Goal: Task Accomplishment & Management: Use online tool/utility

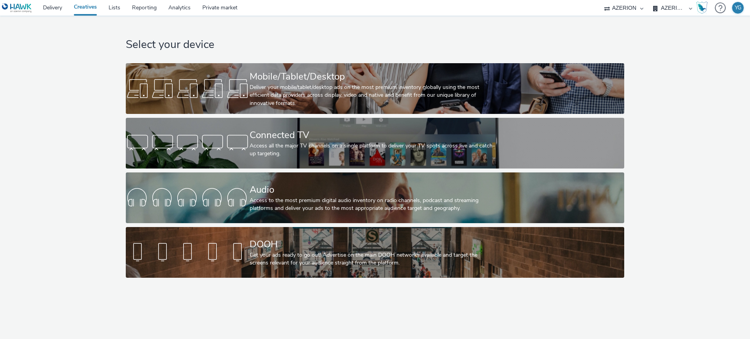
select select "ac009755-aa48-4799-8050-7a339a378eb8"
select select "79162ed7-0017-4339-93b0-3399b708648f"
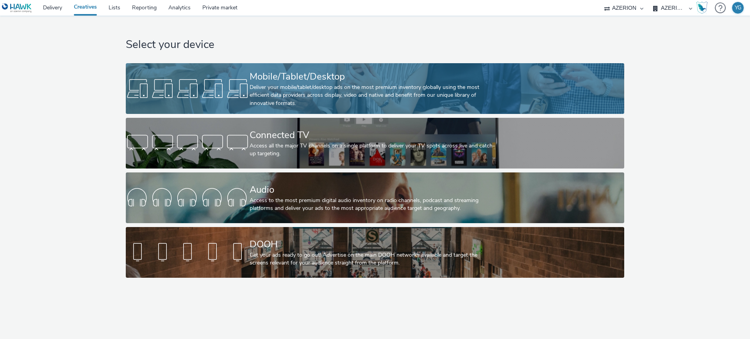
click at [277, 77] on div "Mobile/Tablet/Desktop" at bounding box center [374, 77] width 248 height 14
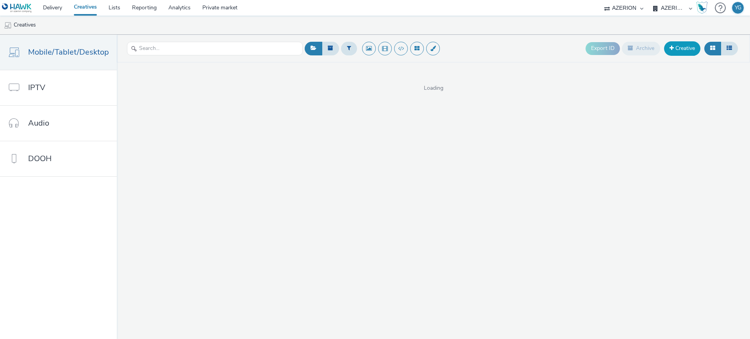
click at [686, 42] on link "Creative" at bounding box center [682, 48] width 36 height 14
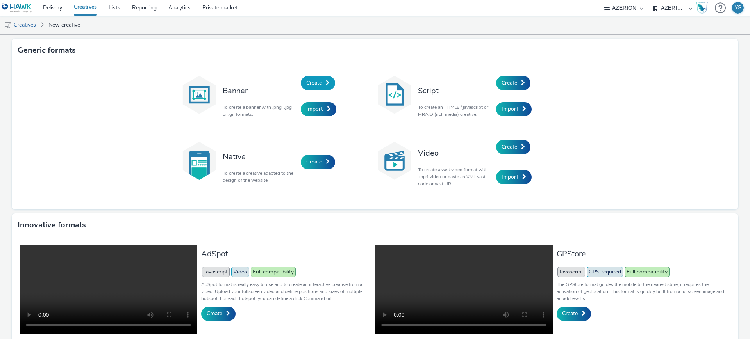
click at [321, 80] on link "Create" at bounding box center [318, 83] width 34 height 14
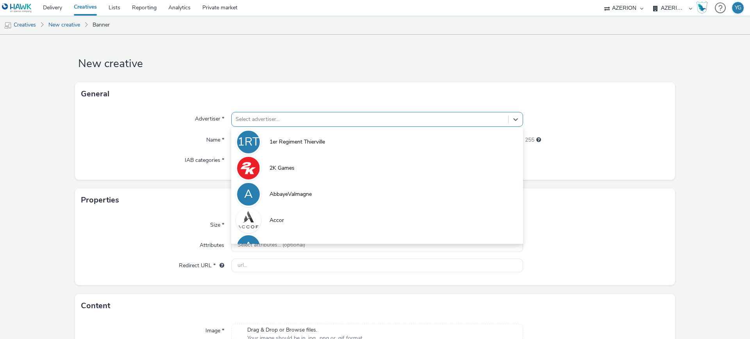
click at [306, 115] on div at bounding box center [370, 119] width 269 height 9
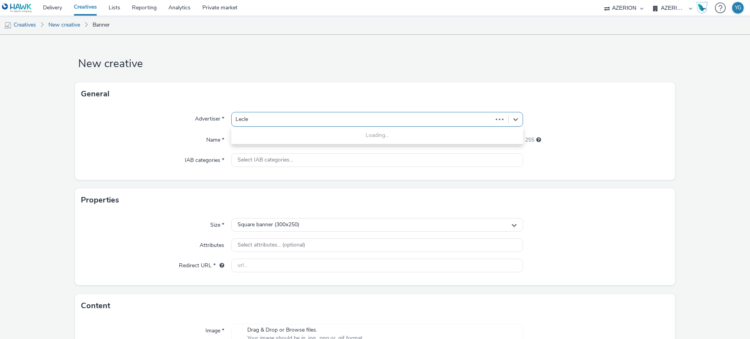
type input "Lecler"
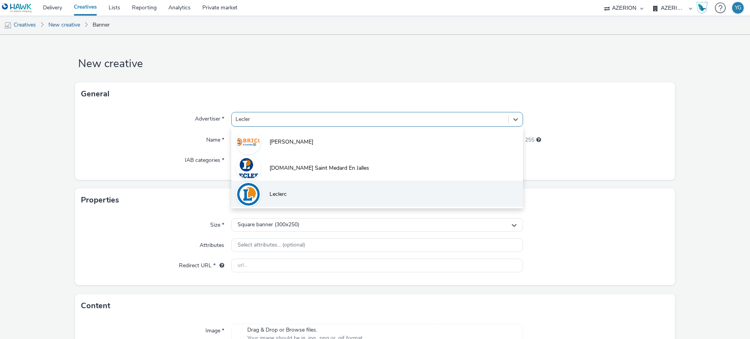
click at [318, 198] on li "Leclerc" at bounding box center [377, 194] width 292 height 26
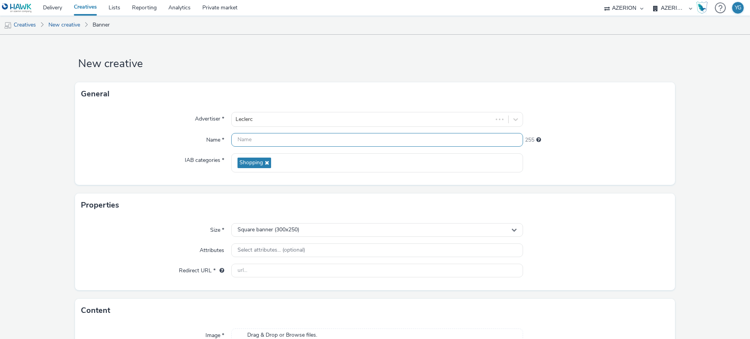
click at [262, 141] on input "text" at bounding box center [377, 140] width 292 height 14
paste input "[DOMAIN_NAME]_SCADIF_FoireAuxVins_Interstitial_320x480_SeptOct25"
type input "[DOMAIN_NAME]_SCADIF_FoireAuxVins_Interstitial_320x480_SeptOct25"
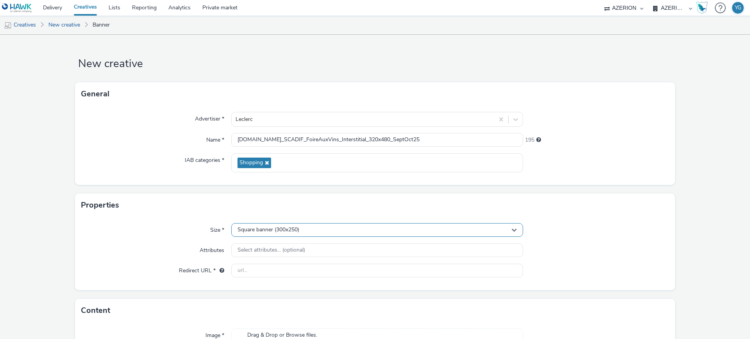
click at [283, 231] on span "Square banner (300x250)" at bounding box center [268, 230] width 62 height 7
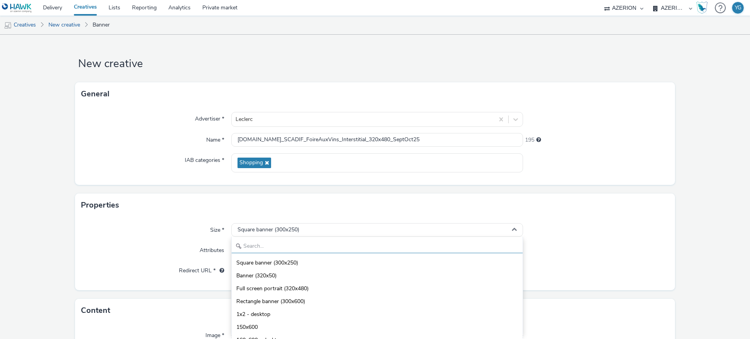
click at [277, 247] on input "text" at bounding box center [377, 247] width 291 height 14
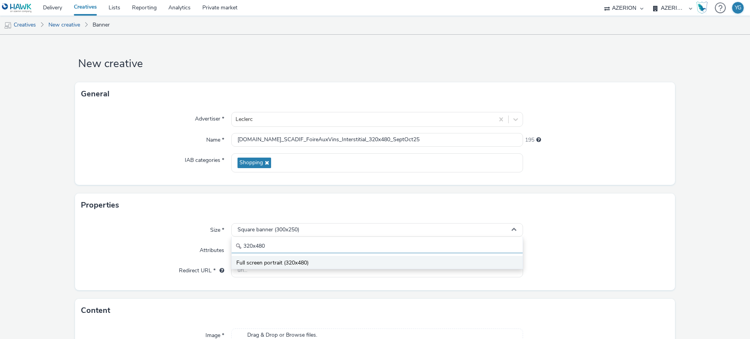
type input "320x480"
click at [279, 259] on li "Full screen portrait (320x480)" at bounding box center [377, 262] width 291 height 13
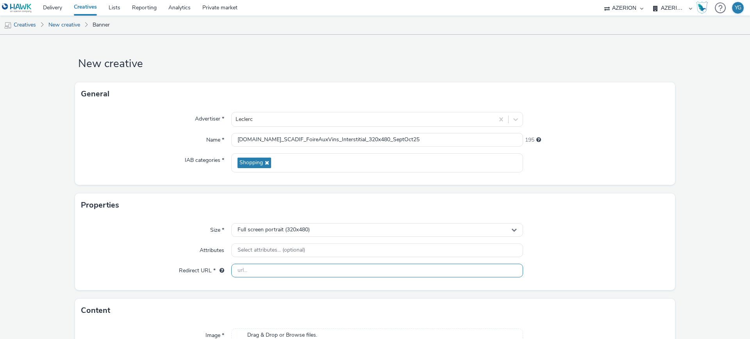
click at [266, 275] on input "text" at bounding box center [377, 271] width 292 height 14
paste input "[URL][DOMAIN_NAME]"
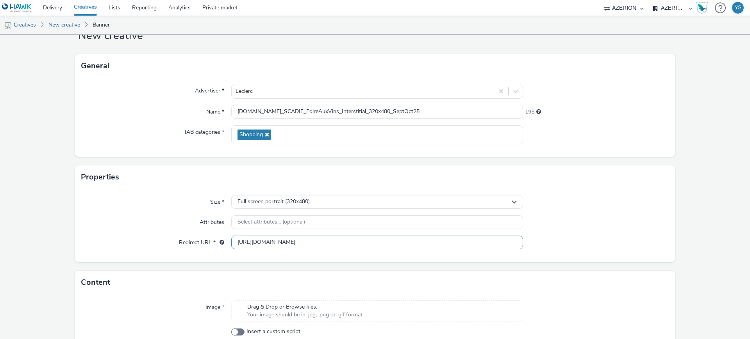
scroll to position [73, 0]
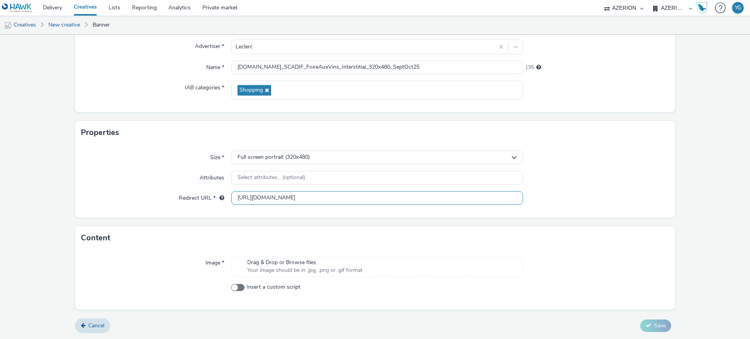
type input "[URL][DOMAIN_NAME]"
click at [314, 265] on span "Drag & Drop or Browse files." at bounding box center [304, 263] width 115 height 8
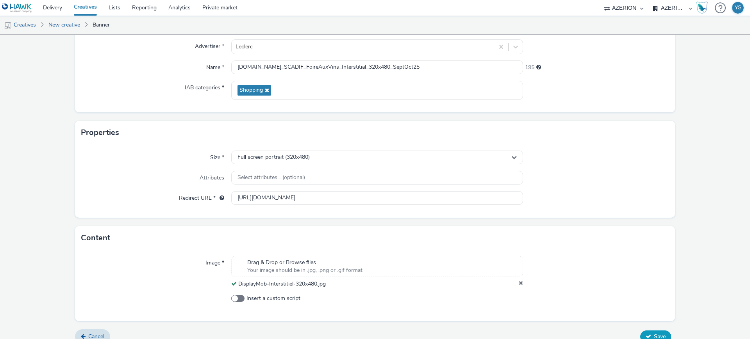
click at [647, 332] on button "Save" at bounding box center [655, 337] width 31 height 12
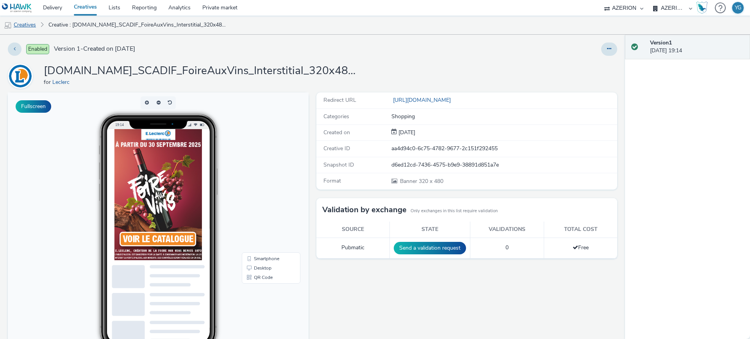
drag, startPoint x: 30, startPoint y: 23, endPoint x: 33, endPoint y: 25, distance: 4.2
click at [29, 23] on link "Creatives" at bounding box center [20, 25] width 40 height 19
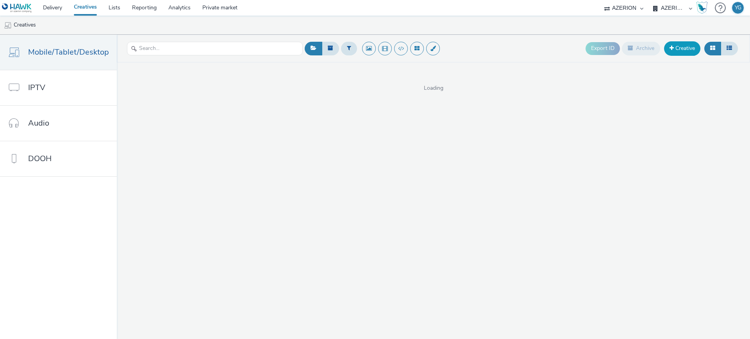
click at [686, 48] on link "Creative" at bounding box center [682, 48] width 36 height 14
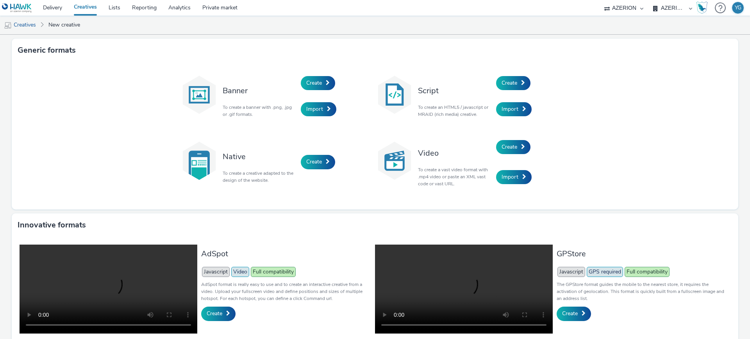
click at [291, 78] on div "Banner To create a banner with .png, .jpg or .gif formats." at bounding box center [260, 96] width 82 height 53
click at [311, 79] on span "Create" at bounding box center [314, 82] width 16 height 7
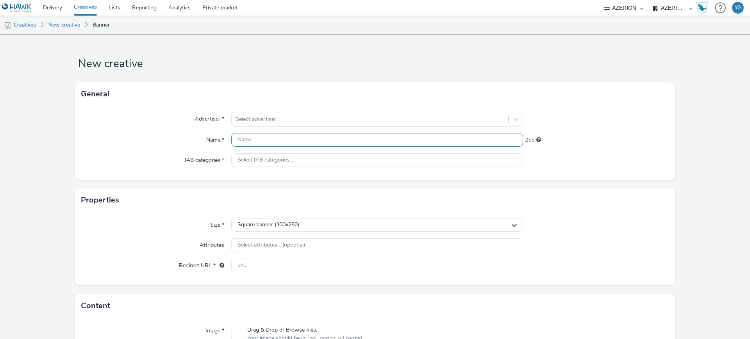
click at [250, 136] on input "text" at bounding box center [377, 140] width 292 height 14
paste input "[DOMAIN_NAME]_SCADIF_FoireAuxVins_Banner_320x50_SeptOct25"
type input "[DOMAIN_NAME]_SCADIF_FoireAuxVins_Banner_320x50_SeptOct25"
click at [255, 118] on div at bounding box center [370, 119] width 269 height 9
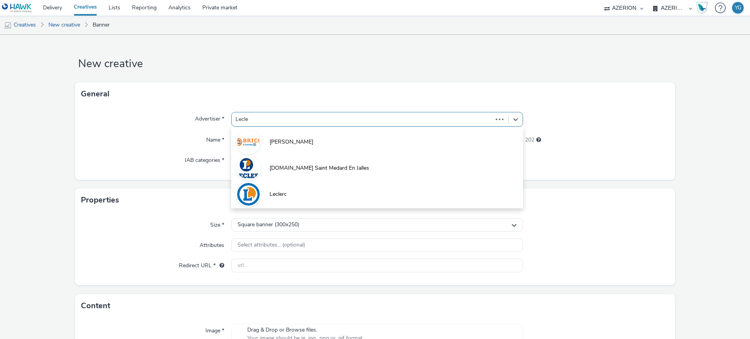
type input "Lecler"
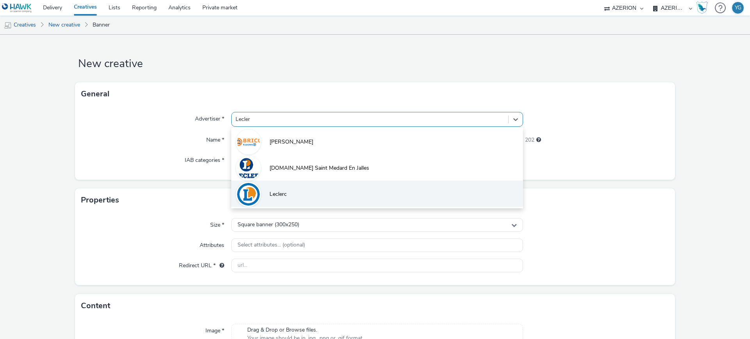
click at [291, 191] on li "Leclerc" at bounding box center [377, 194] width 292 height 26
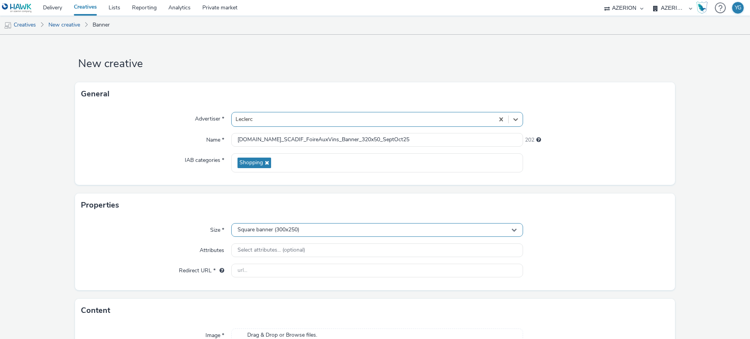
click at [288, 230] on span "Square banner (300x250)" at bounding box center [268, 230] width 62 height 7
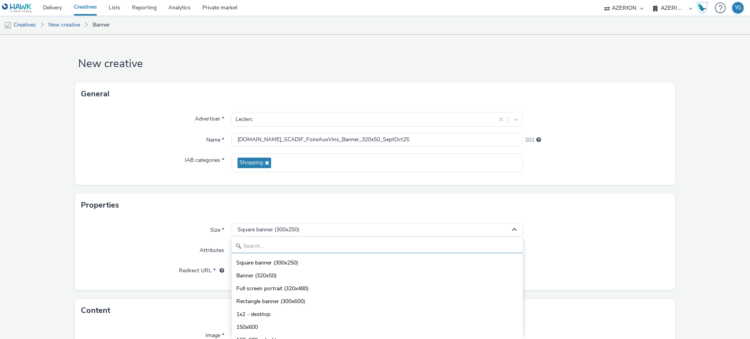
click at [287, 243] on input "text" at bounding box center [377, 247] width 291 height 14
type input "320x"
click at [284, 259] on li "Banner (320x50)" at bounding box center [377, 262] width 291 height 13
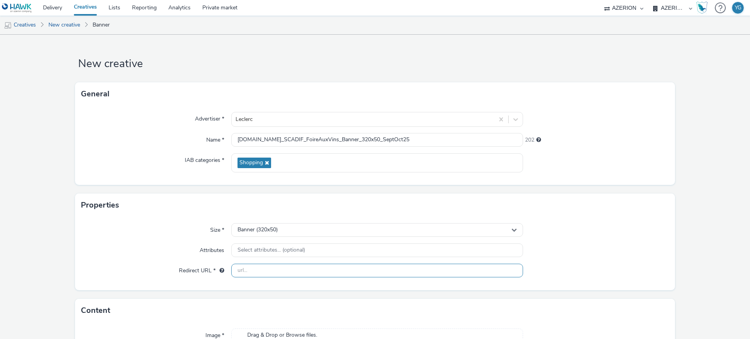
click at [277, 264] on input "text" at bounding box center [377, 271] width 292 height 14
paste input "[URL][DOMAIN_NAME]"
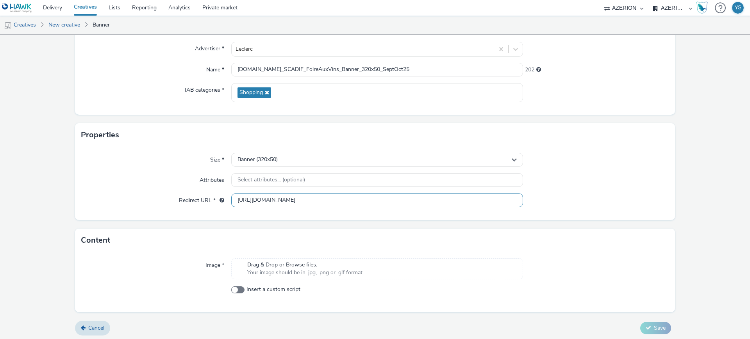
scroll to position [73, 0]
type input "[URL][DOMAIN_NAME]"
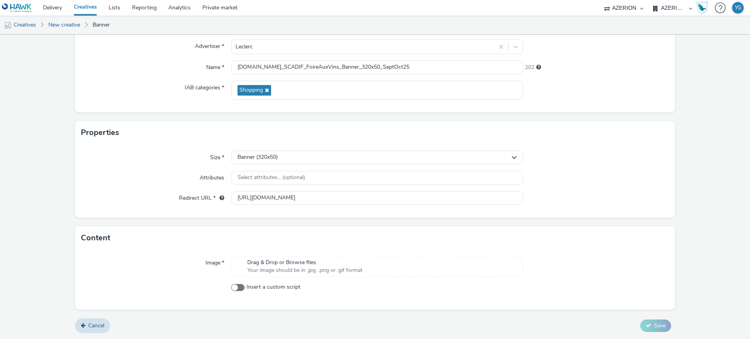
click at [386, 268] on div "Drag & Drop or Browse files. Your image should be in .jpg, .png or .gif format" at bounding box center [377, 266] width 292 height 21
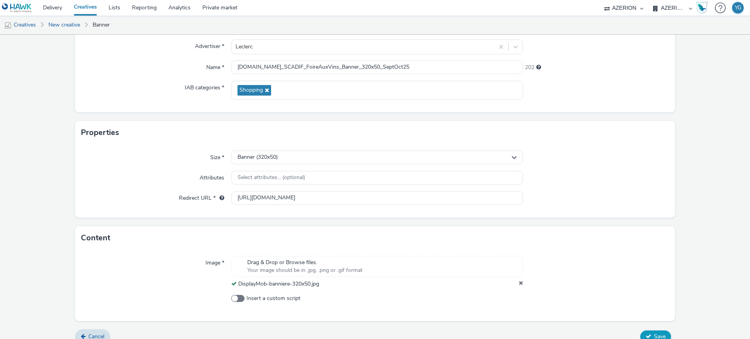
click at [654, 334] on span "Save" at bounding box center [660, 336] width 12 height 7
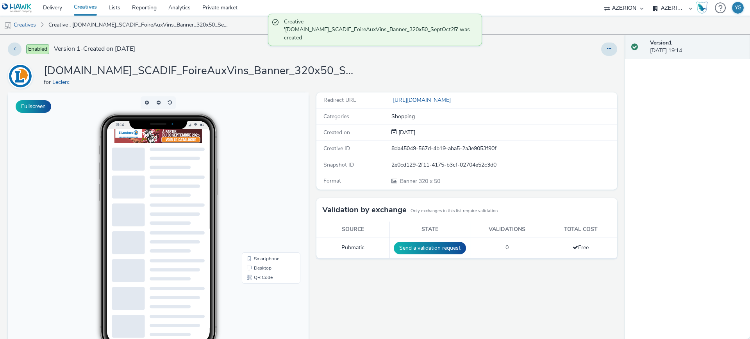
click at [27, 26] on link "Creatives" at bounding box center [20, 25] width 40 height 19
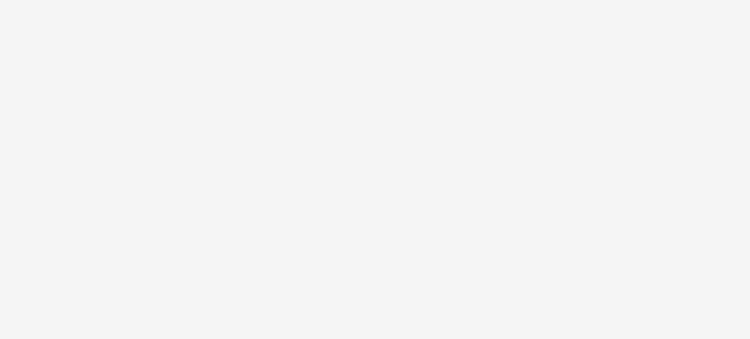
select select "ac009755-aa48-4799-8050-7a339a378eb8"
select select "79162ed7-0017-4339-93b0-3399b708648f"
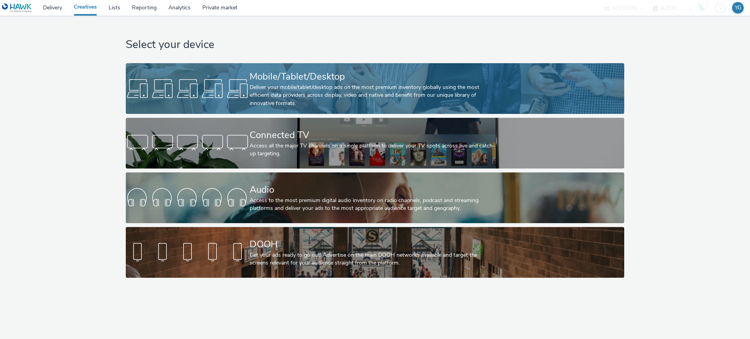
click at [274, 81] on div "Mobile/Tablet/Desktop" at bounding box center [374, 77] width 248 height 14
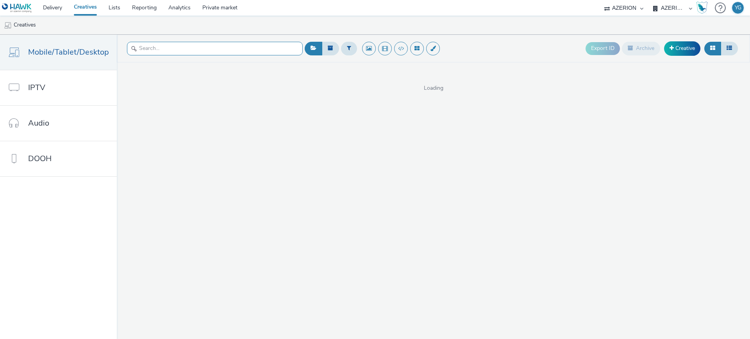
click at [236, 48] on input "text" at bounding box center [215, 49] width 176 height 14
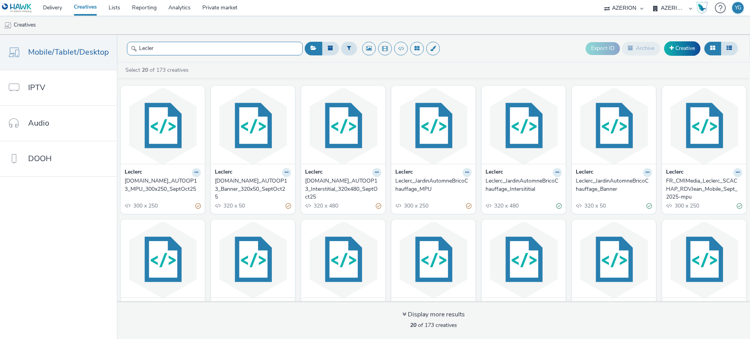
type input "Lecler"
click at [331, 189] on div "E.Leclerc_AUTOOP13_Interstitial_320x480_SeptOct25" at bounding box center [341, 189] width 73 height 24
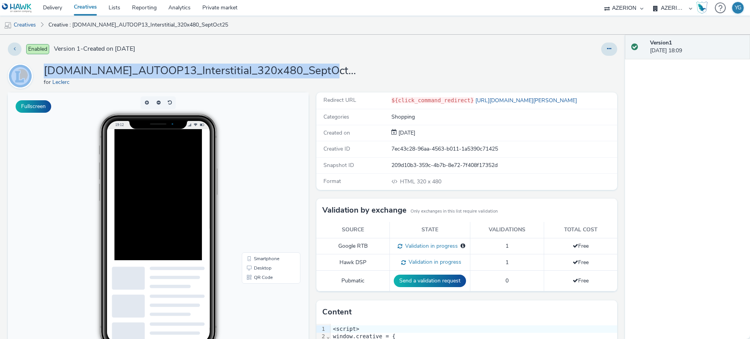
drag, startPoint x: 324, startPoint y: 67, endPoint x: 37, endPoint y: 70, distance: 287.1
click at [37, 70] on div "E.Leclerc_AUTOOP13_Interstitial_320x480_SeptOct25 for Leclerc" at bounding box center [312, 76] width 609 height 25
copy div "E.Leclerc_AUTOOP13_Interstitial_320x480_SeptOct25"
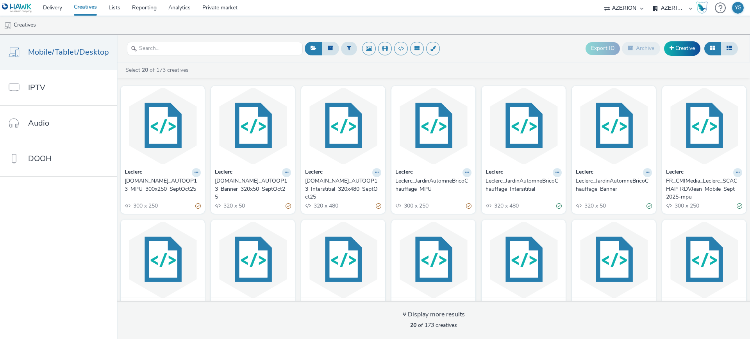
click at [274, 186] on div "E.Leclerc_AUTOOP13_Banner_320x50_SeptOct25" at bounding box center [251, 189] width 73 height 24
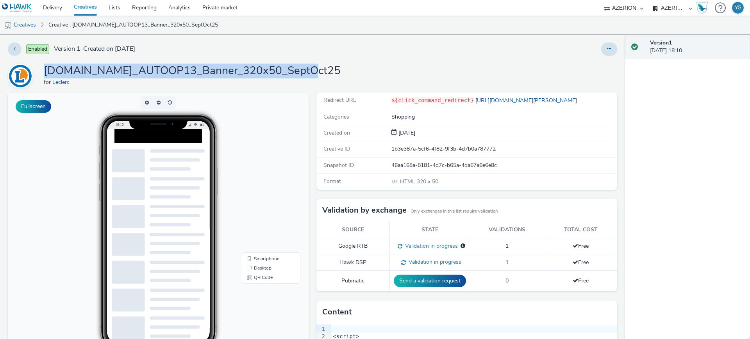
drag, startPoint x: 182, startPoint y: 68, endPoint x: 40, endPoint y: 67, distance: 141.8
click at [40, 67] on div "E.Leclerc_AUTOOP13_Banner_320x50_SeptOct25 for Leclerc" at bounding box center [312, 76] width 609 height 25
